Goal: Information Seeking & Learning: Learn about a topic

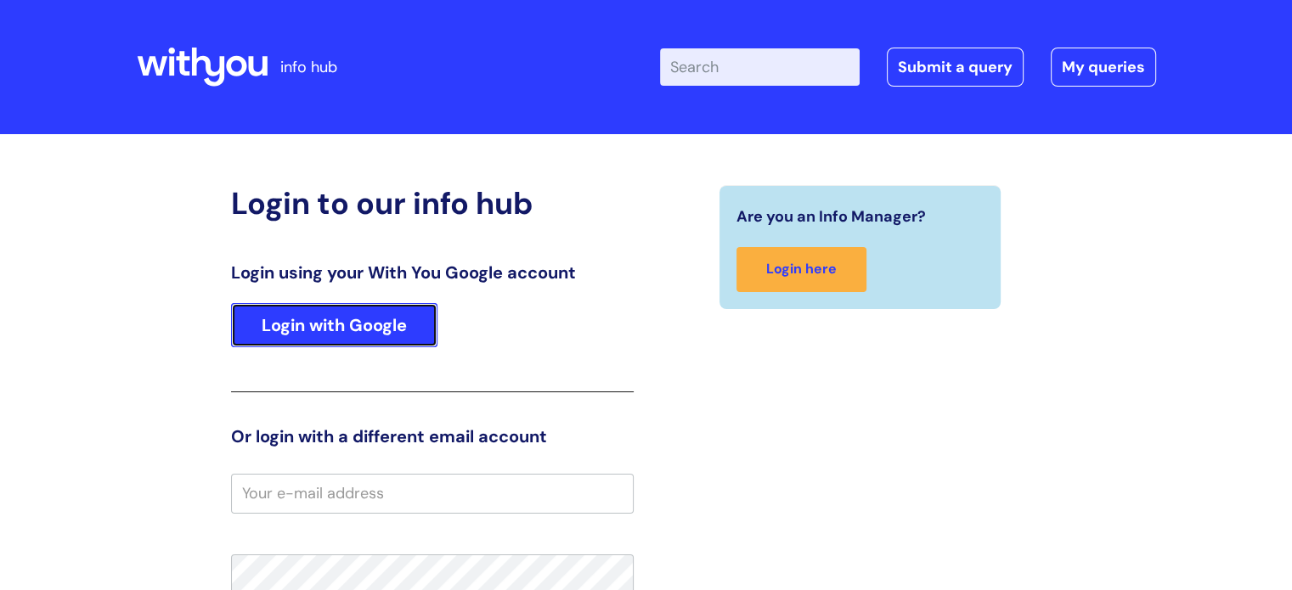
click at [364, 315] on link "Login with Google" at bounding box center [334, 325] width 206 height 44
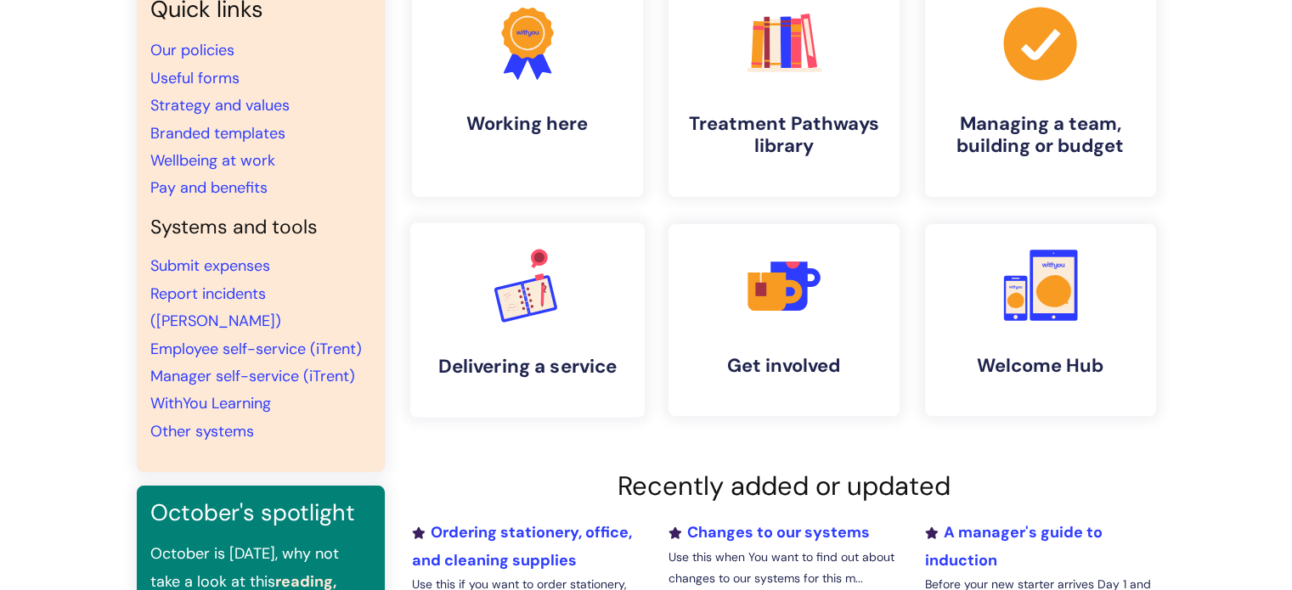
scroll to position [170, 0]
click at [190, 421] on link "Other systems" at bounding box center [202, 431] width 104 height 20
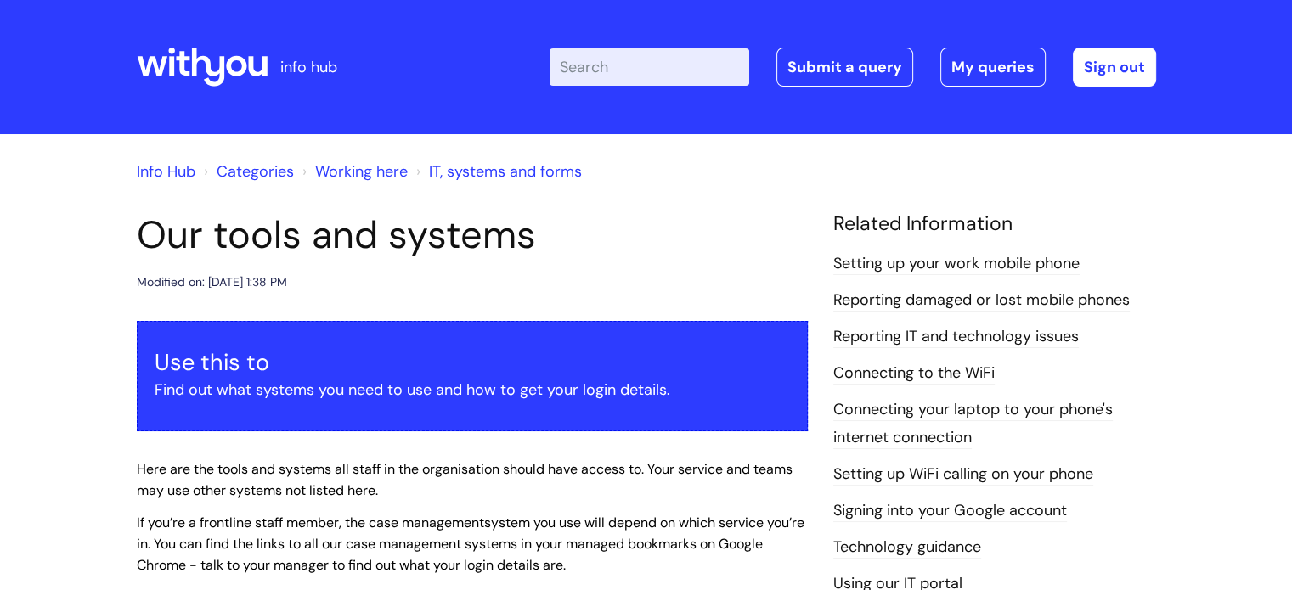
click at [395, 172] on link "Working here" at bounding box center [361, 171] width 93 height 20
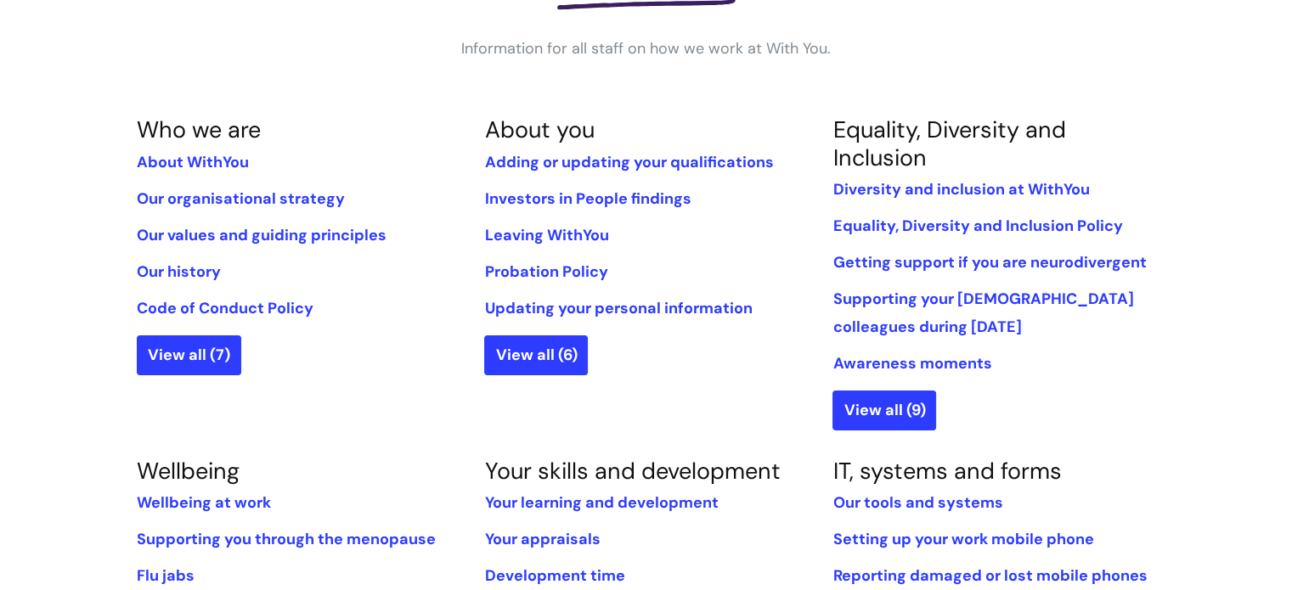
scroll to position [340, 0]
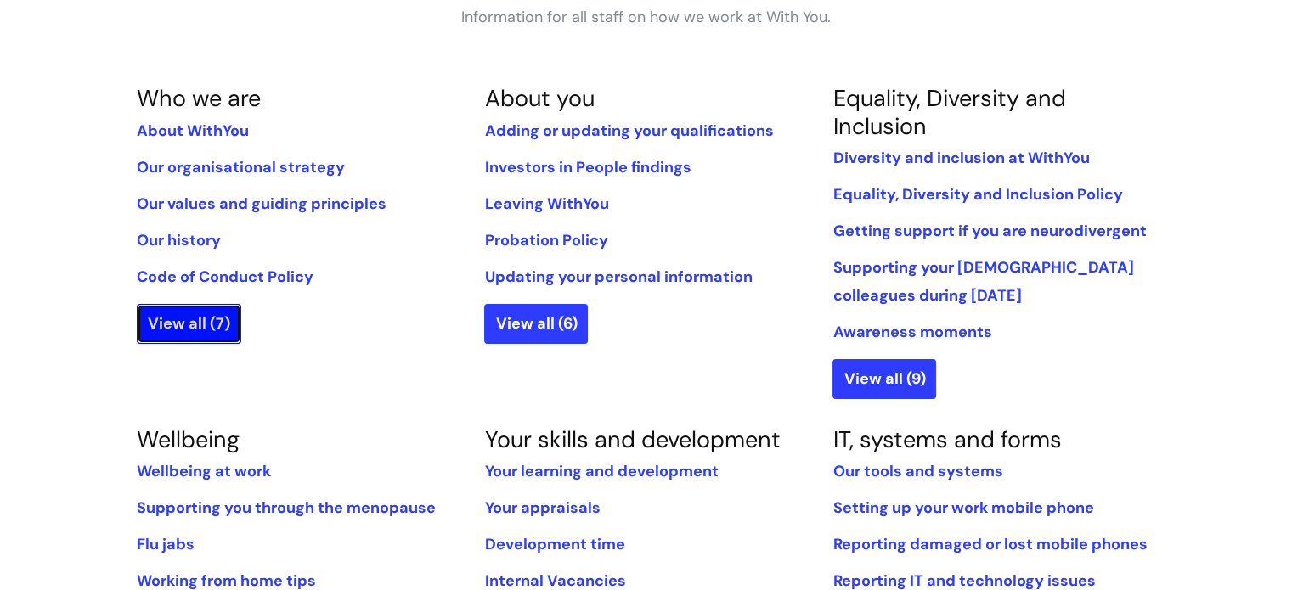
click at [166, 322] on link "View all (7)" at bounding box center [189, 323] width 104 height 39
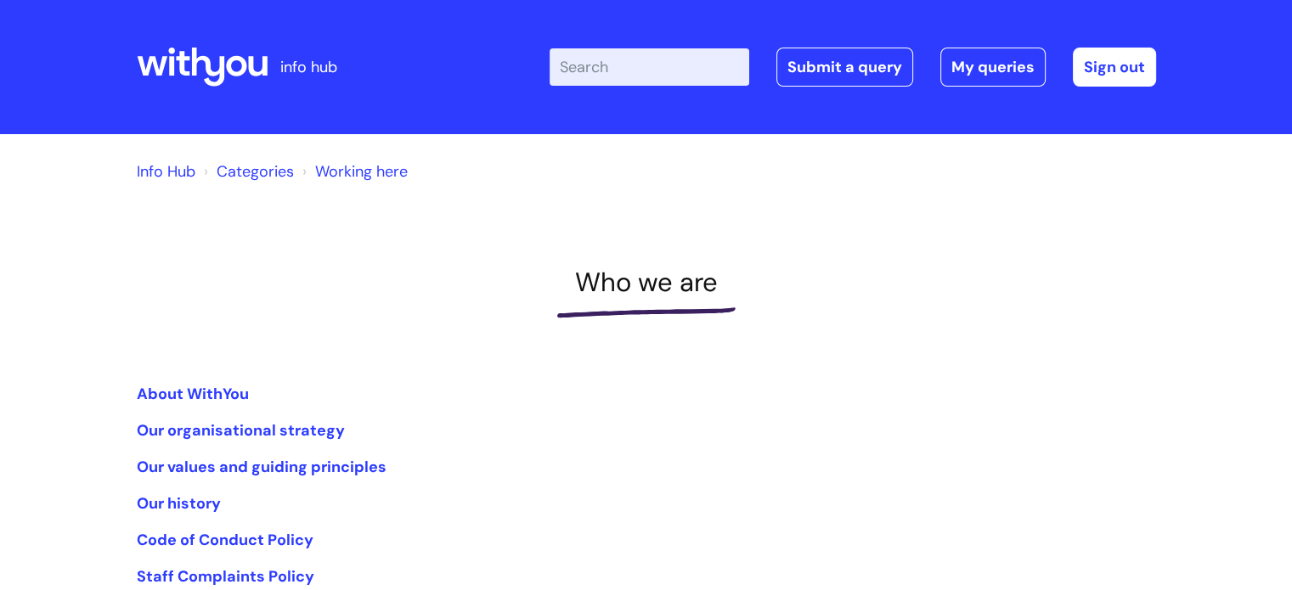
click at [263, 177] on link "Categories" at bounding box center [255, 171] width 77 height 20
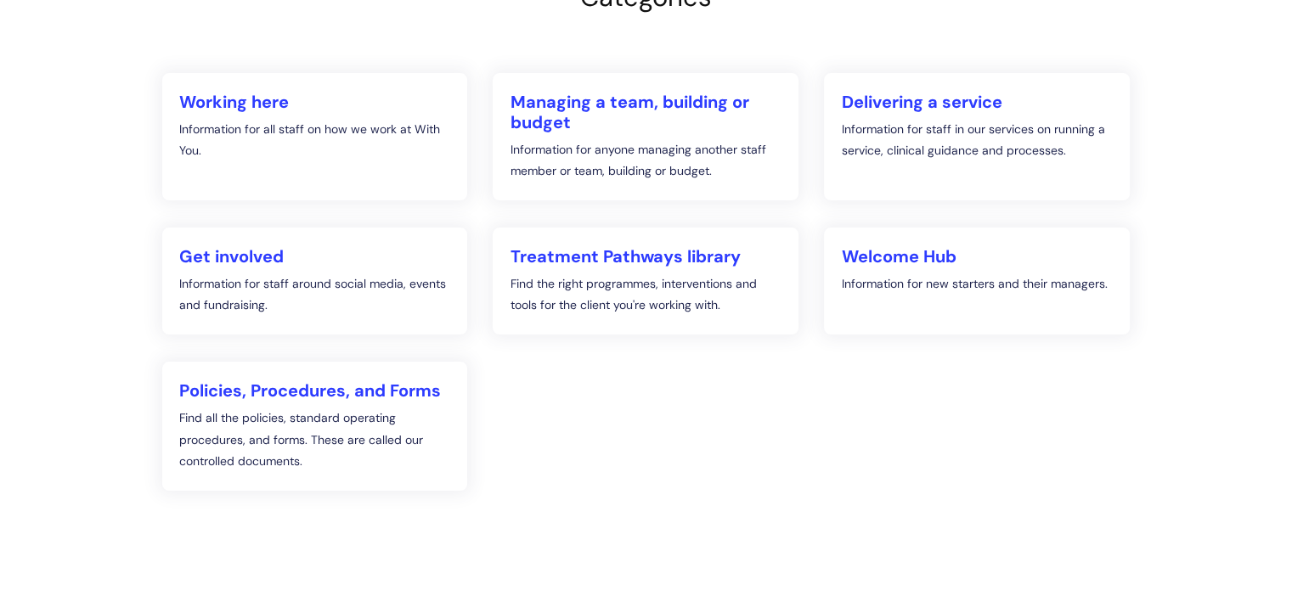
scroll to position [255, 0]
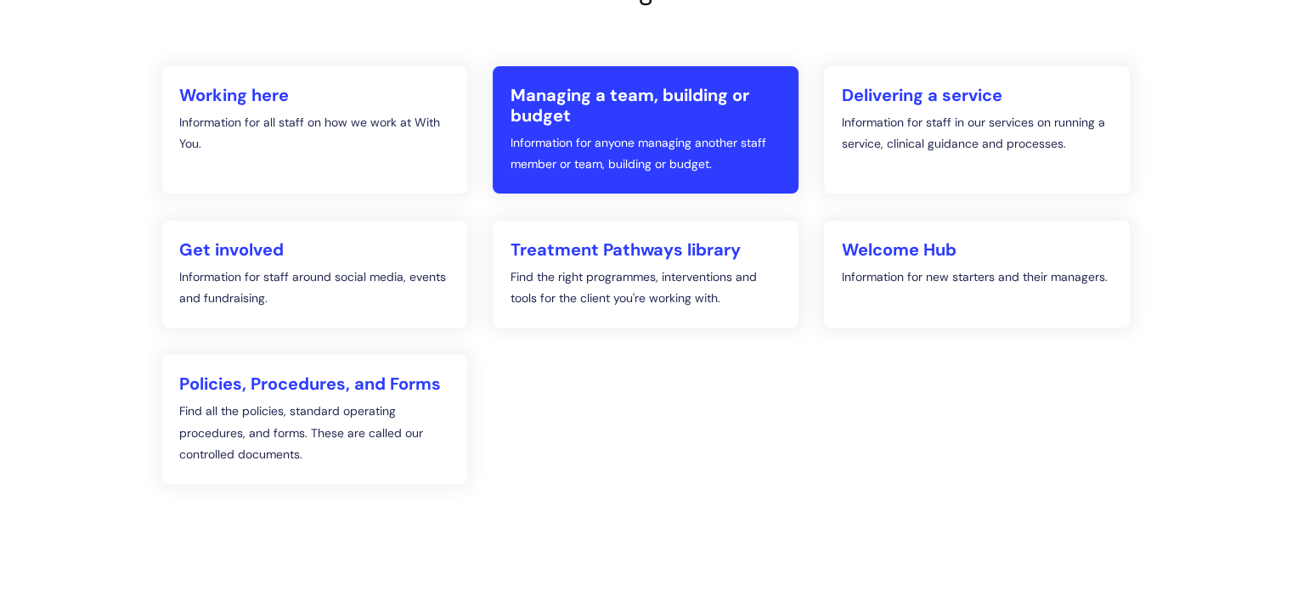
click at [588, 101] on h2 "Managing a team, building or budget" at bounding box center [646, 105] width 272 height 41
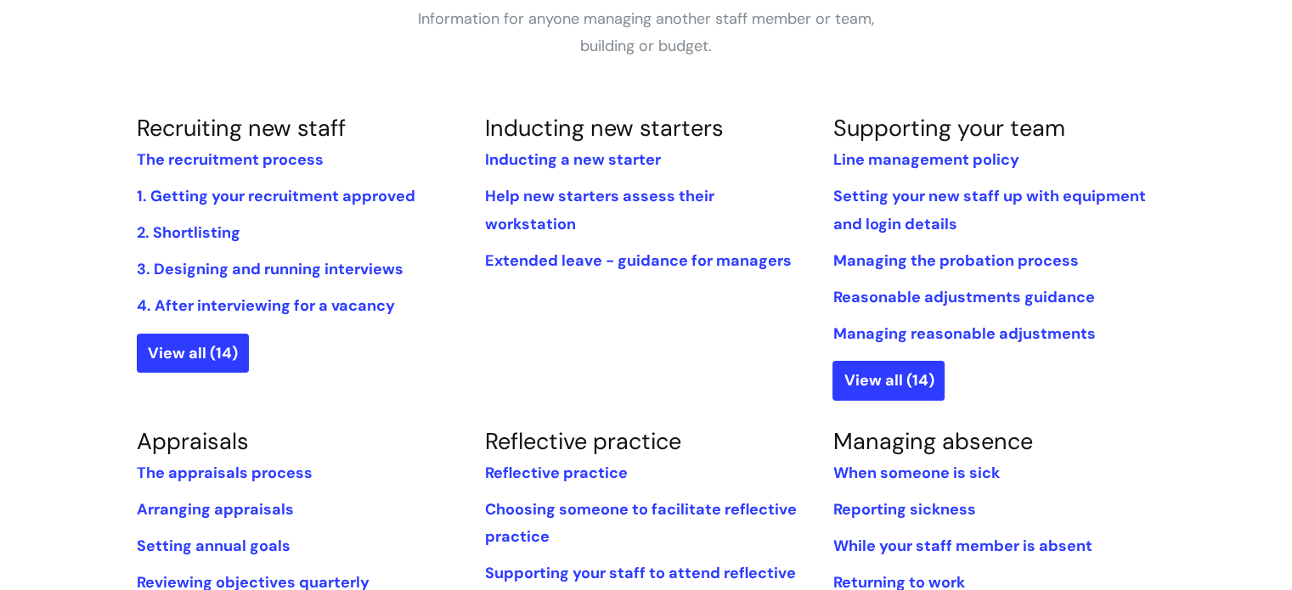
scroll to position [425, 0]
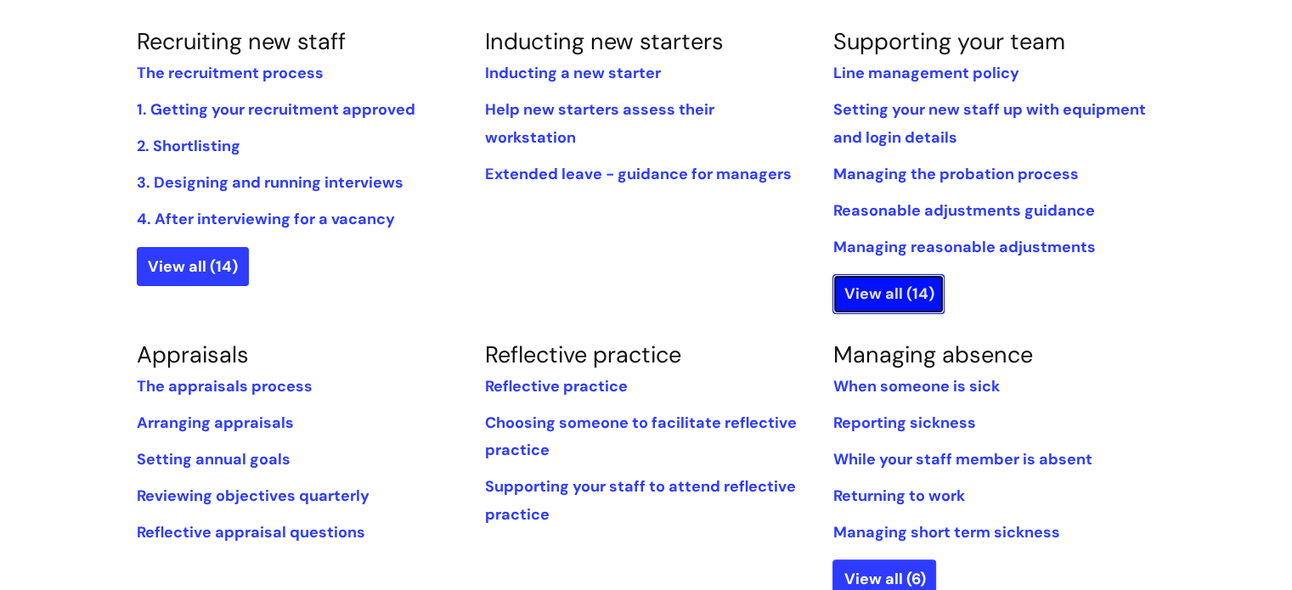
click at [867, 286] on link "View all (14)" at bounding box center [889, 293] width 112 height 39
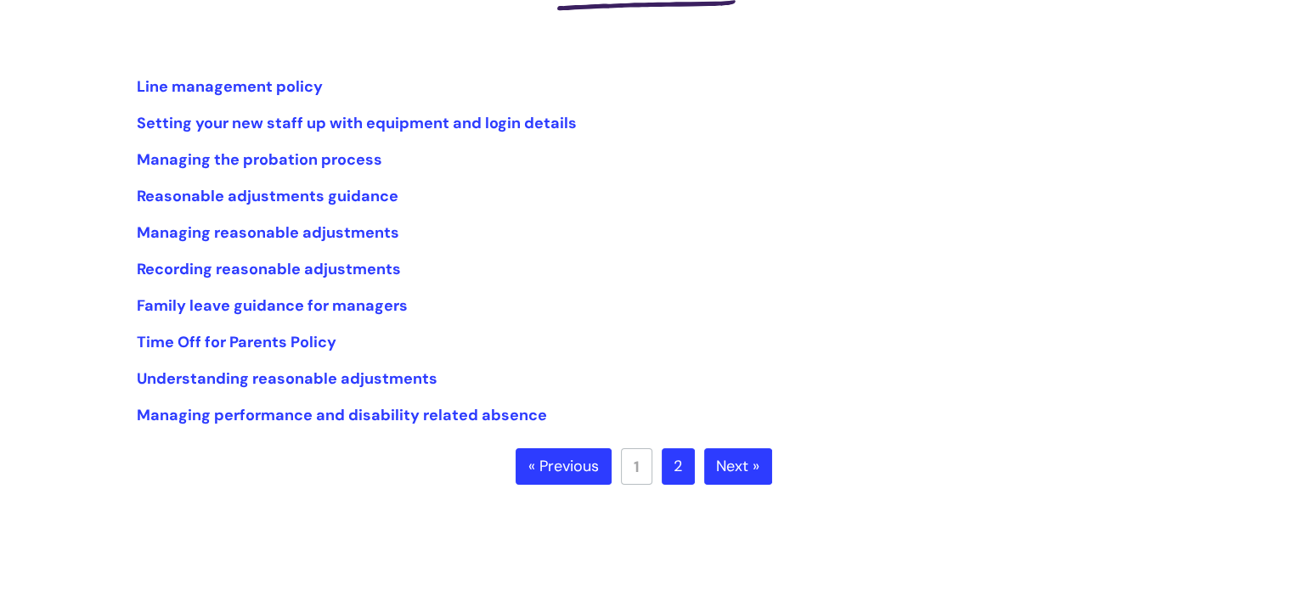
scroll to position [340, 0]
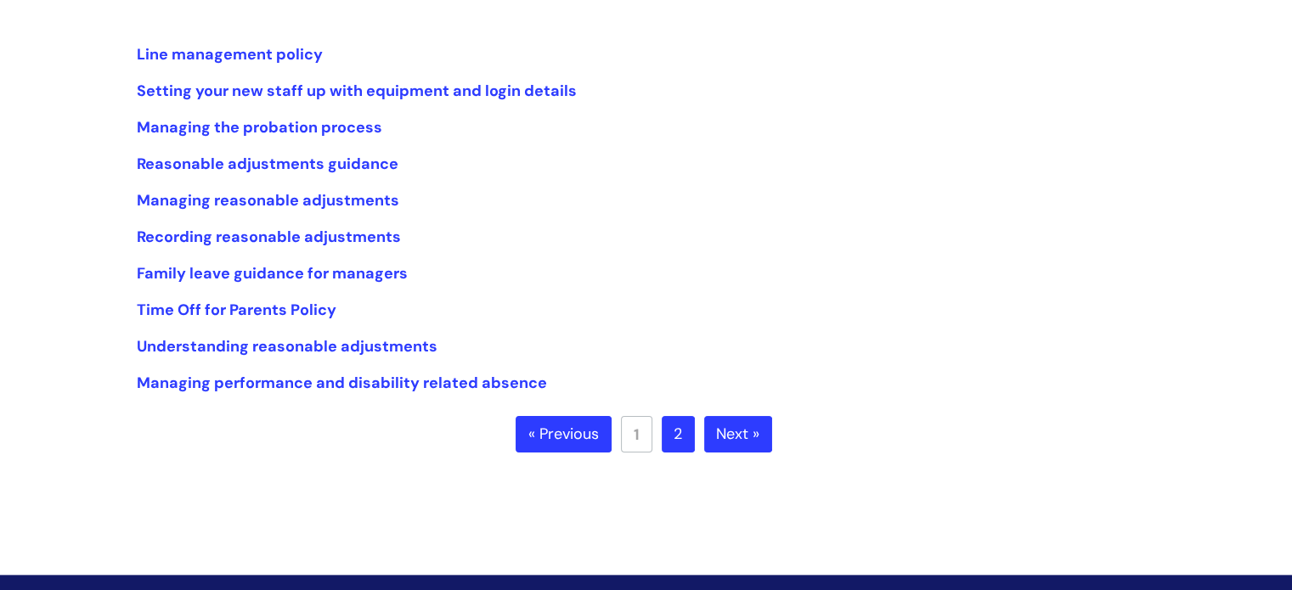
click at [680, 433] on link "2" at bounding box center [678, 434] width 33 height 37
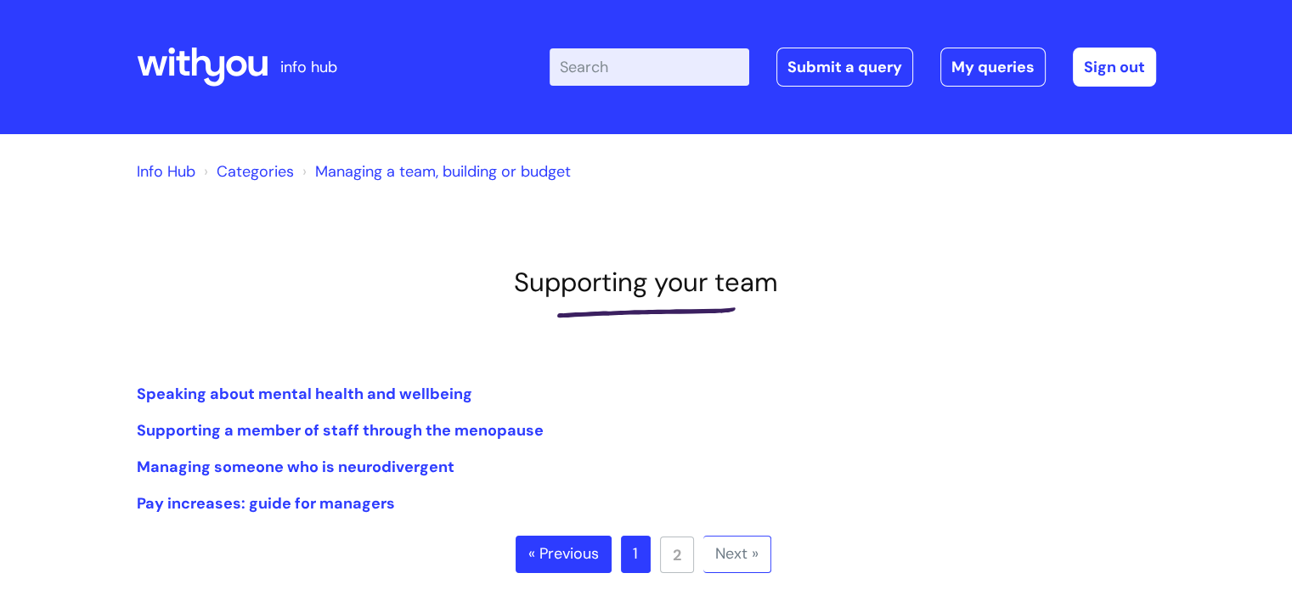
click at [353, 172] on link "Managing a team, building or budget" at bounding box center [443, 171] width 256 height 20
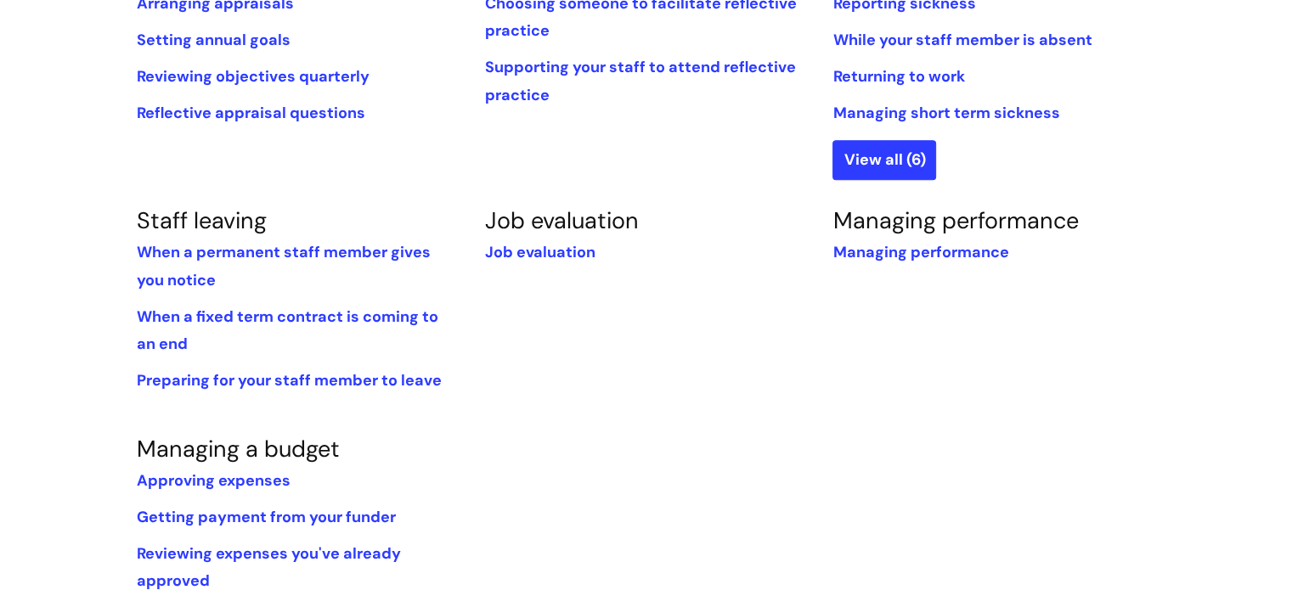
scroll to position [1019, 0]
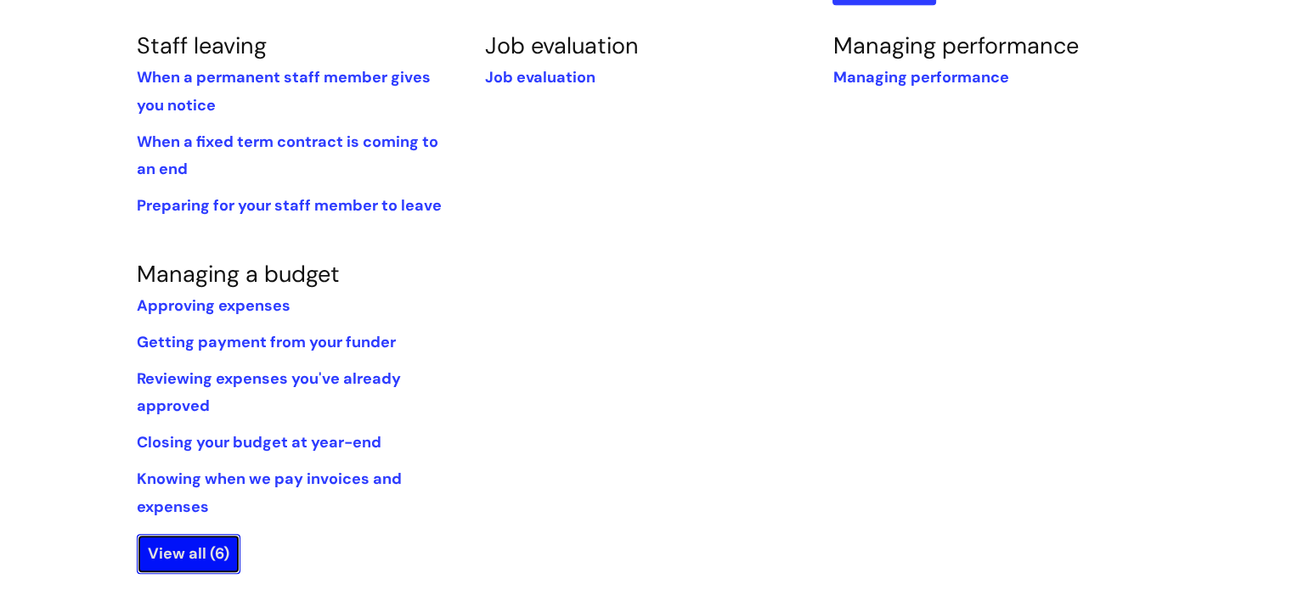
click at [162, 557] on link "View all (6)" at bounding box center [189, 553] width 104 height 39
